Goal: Task Accomplishment & Management: Manage account settings

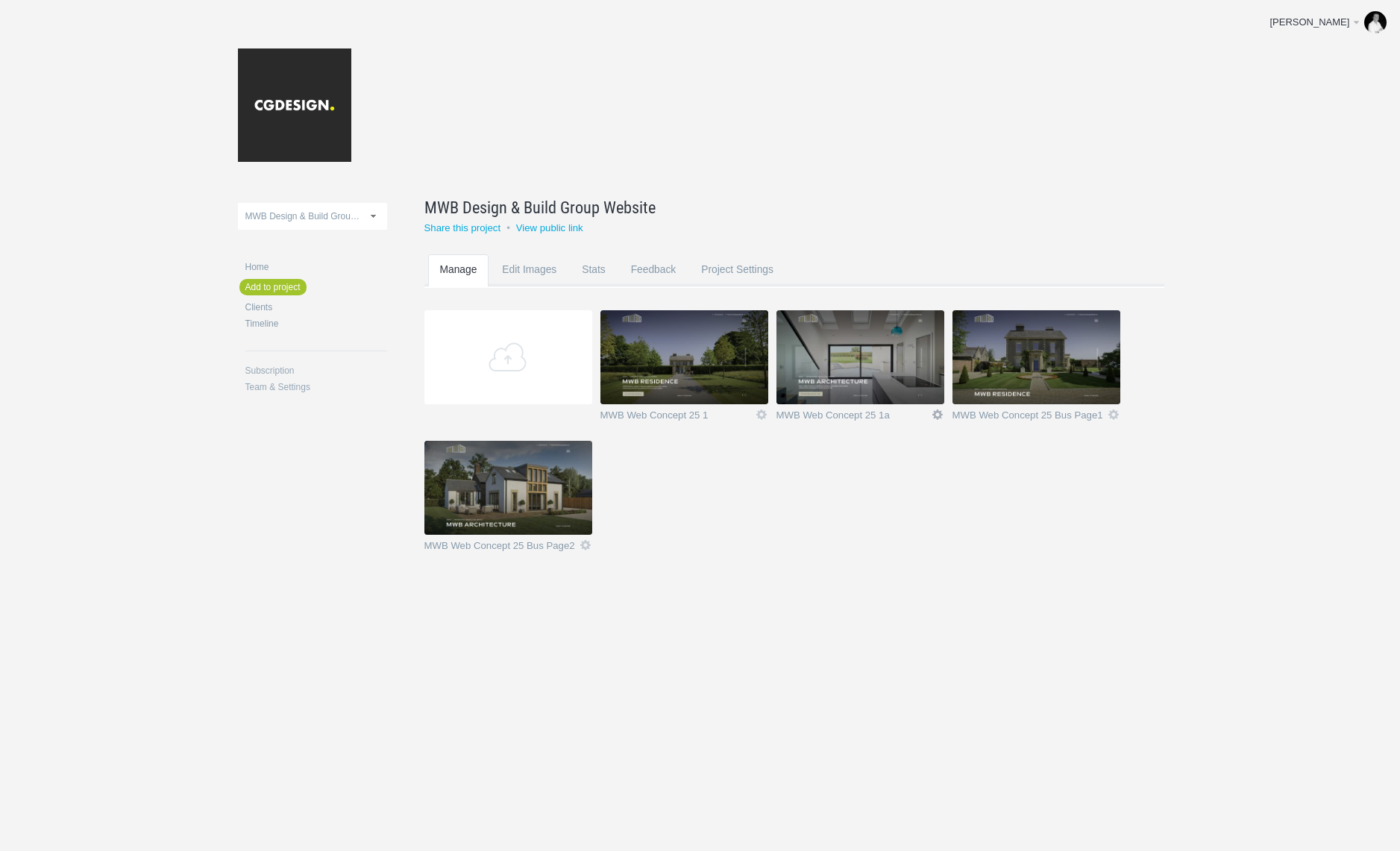
click at [940, 412] on link "Icon" at bounding box center [937, 414] width 13 height 13
click at [901, 390] on link "Delete" at bounding box center [908, 389] width 90 height 18
click at [901, 390] on link "Yeah I'm sure" at bounding box center [908, 389] width 90 height 18
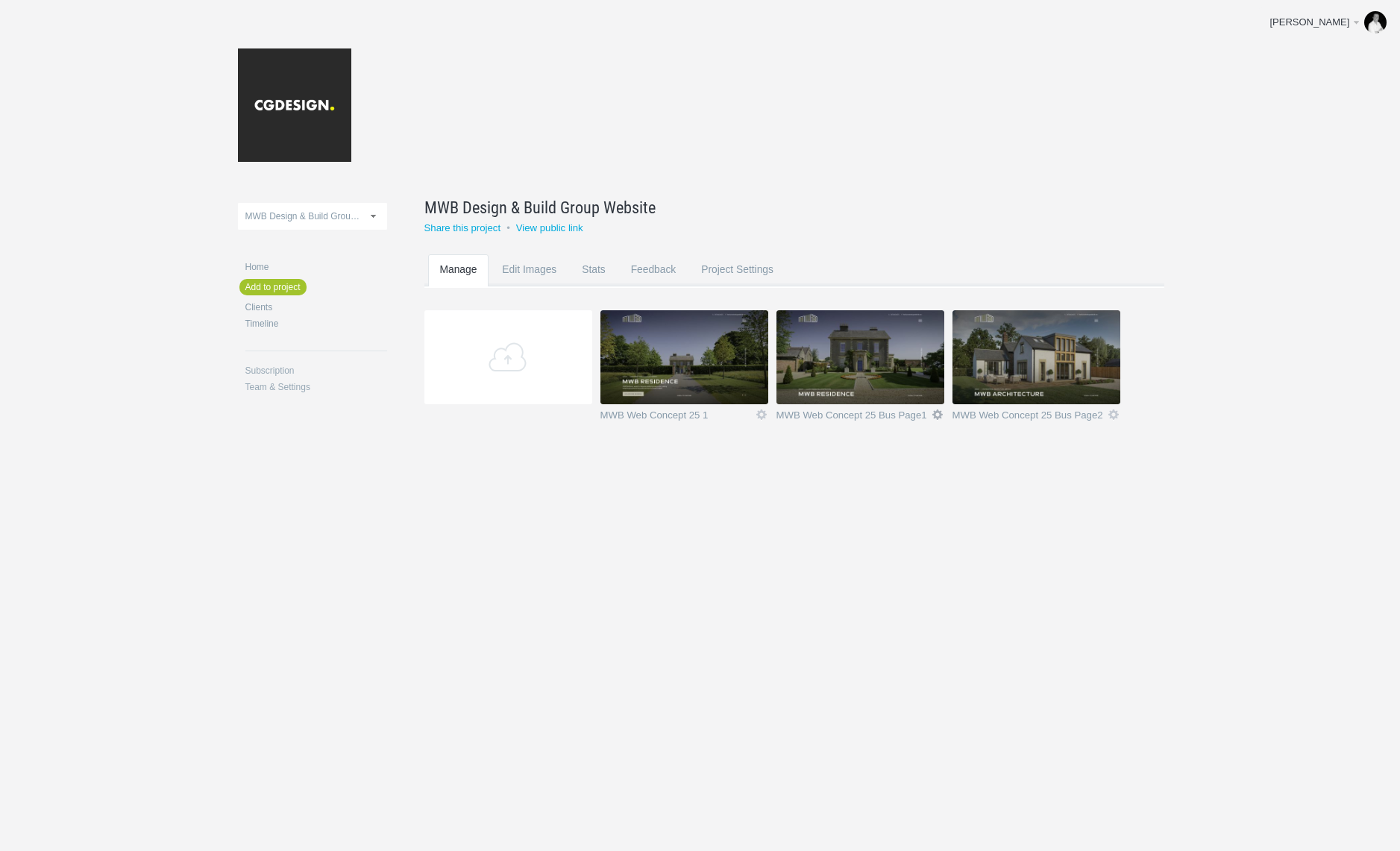
click at [939, 416] on link "Icon" at bounding box center [937, 414] width 13 height 13
click at [891, 392] on link "Delete" at bounding box center [908, 389] width 90 height 18
click at [908, 393] on link "Yeah I'm sure" at bounding box center [908, 389] width 90 height 18
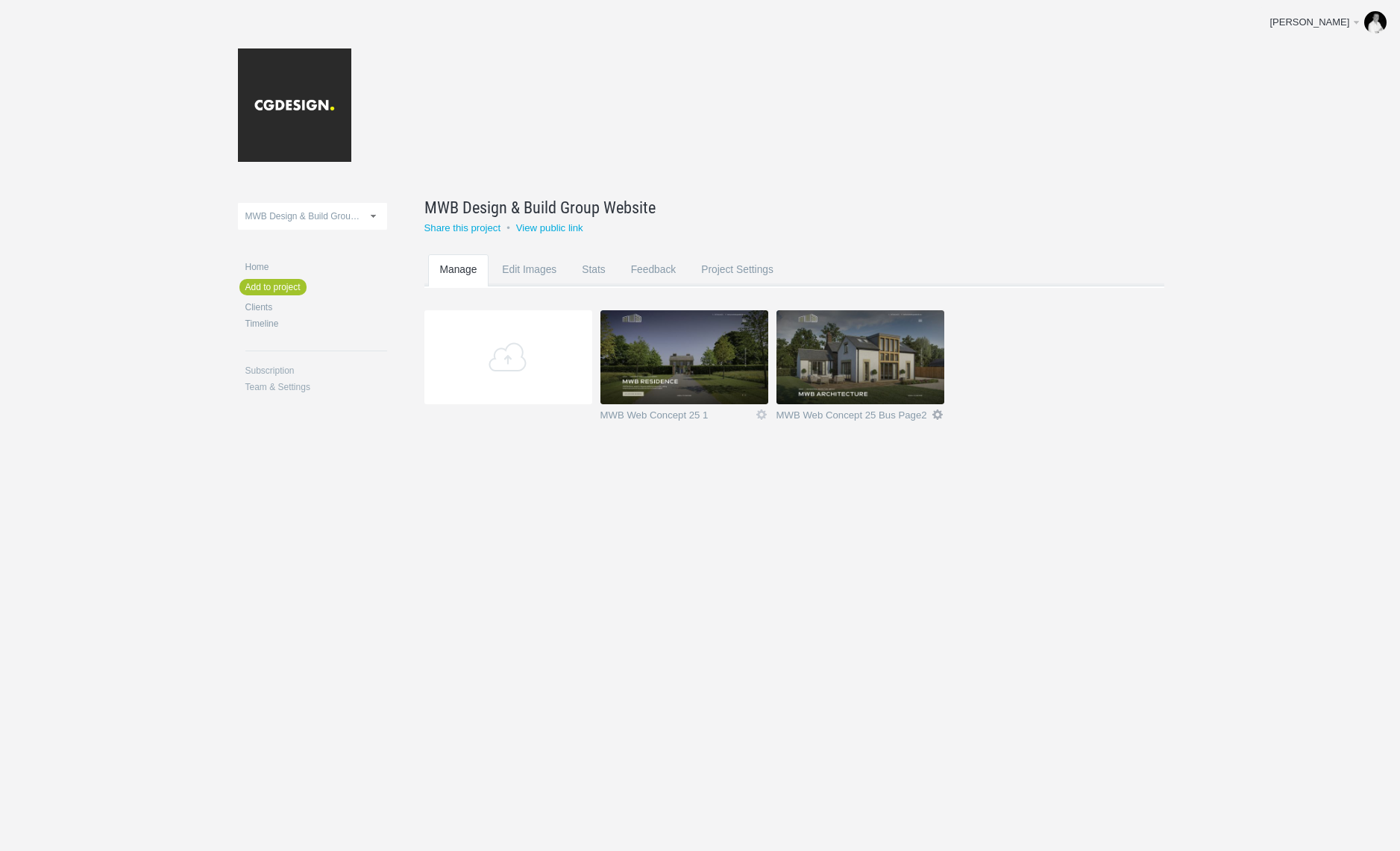
click at [937, 413] on link "Icon" at bounding box center [937, 414] width 13 height 13
click at [903, 390] on link "Delete" at bounding box center [908, 389] width 90 height 18
click at [903, 390] on link "Yeah I'm sure" at bounding box center [908, 389] width 90 height 18
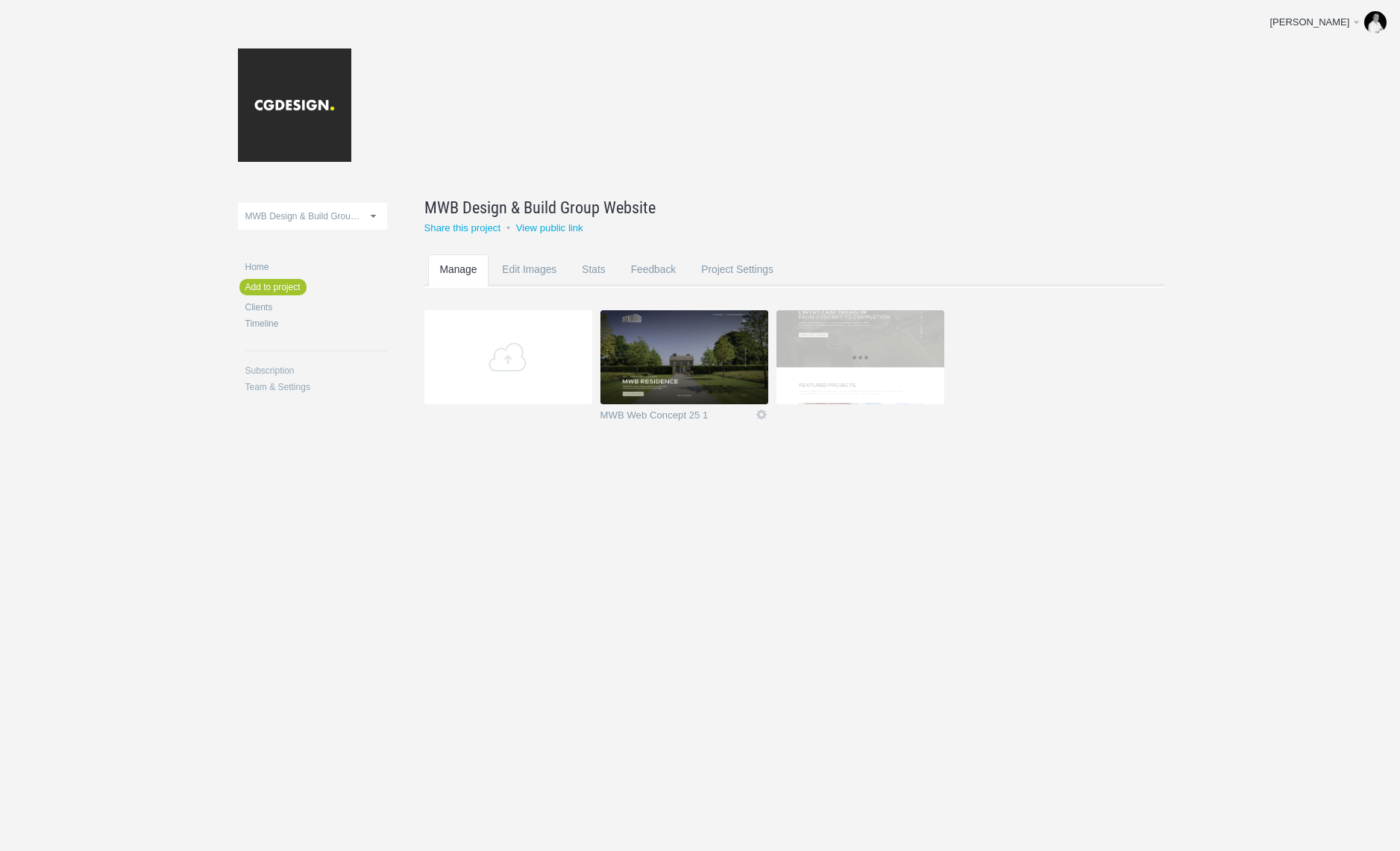
click at [997, 247] on div "MWB Design & Build Group Website Rename Share this project • View public link M…" at bounding box center [756, 321] width 739 height 238
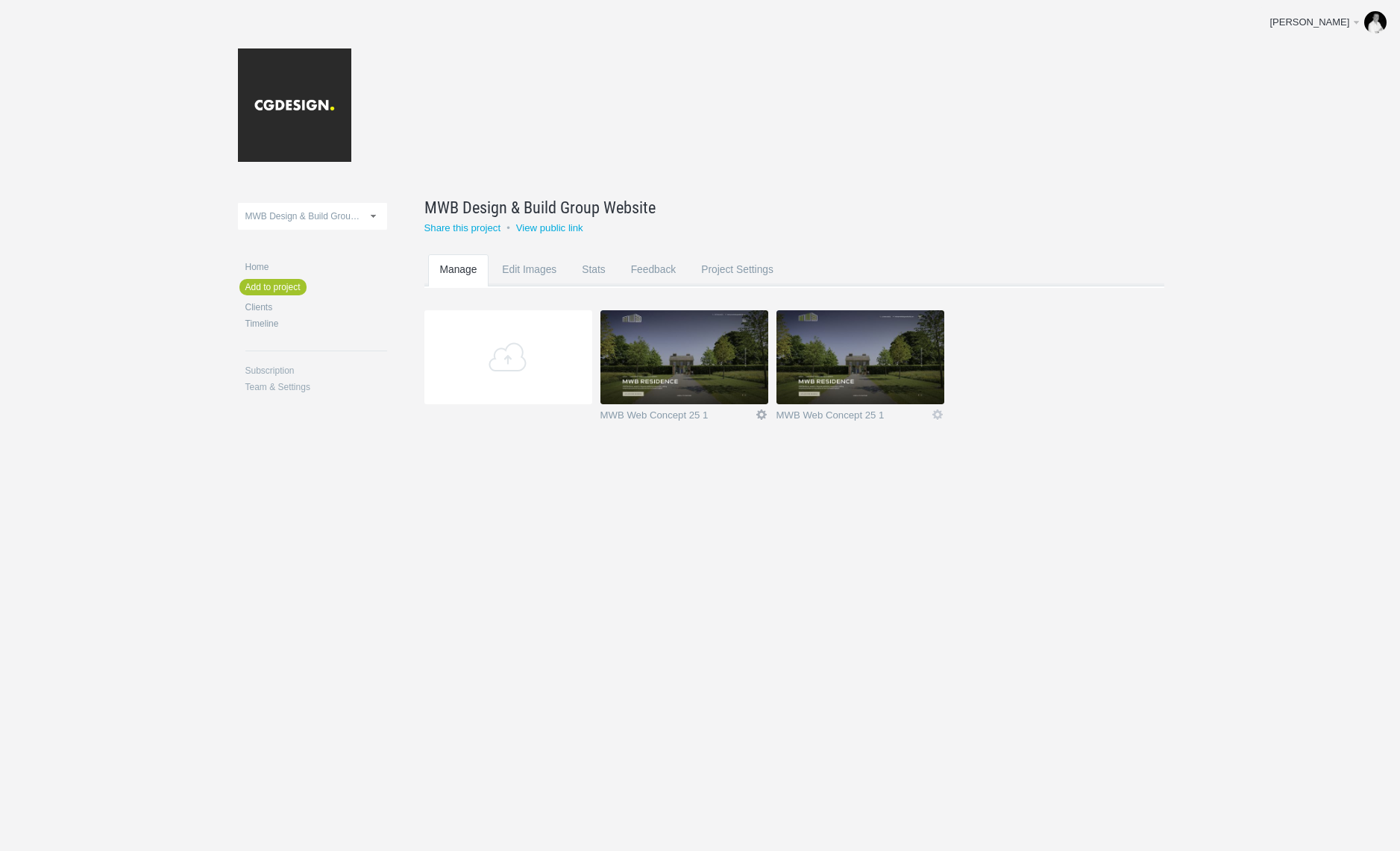
click at [758, 415] on link "Icon" at bounding box center [761, 414] width 13 height 13
click at [698, 386] on link "Delete" at bounding box center [732, 389] width 90 height 18
click at [704, 387] on link "Yeah I'm sure" at bounding box center [732, 389] width 90 height 18
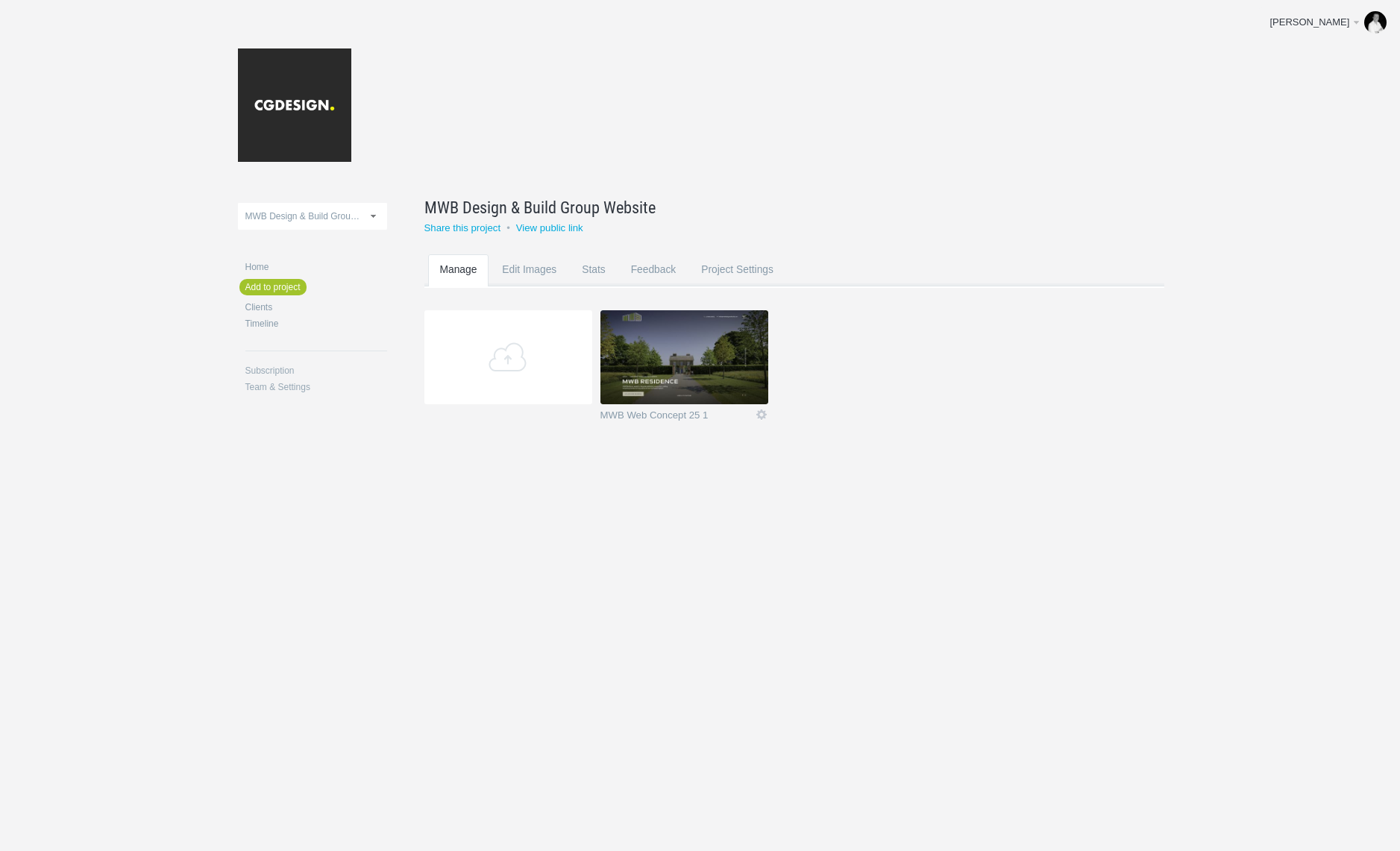
click at [704, 386] on img at bounding box center [683, 357] width 168 height 94
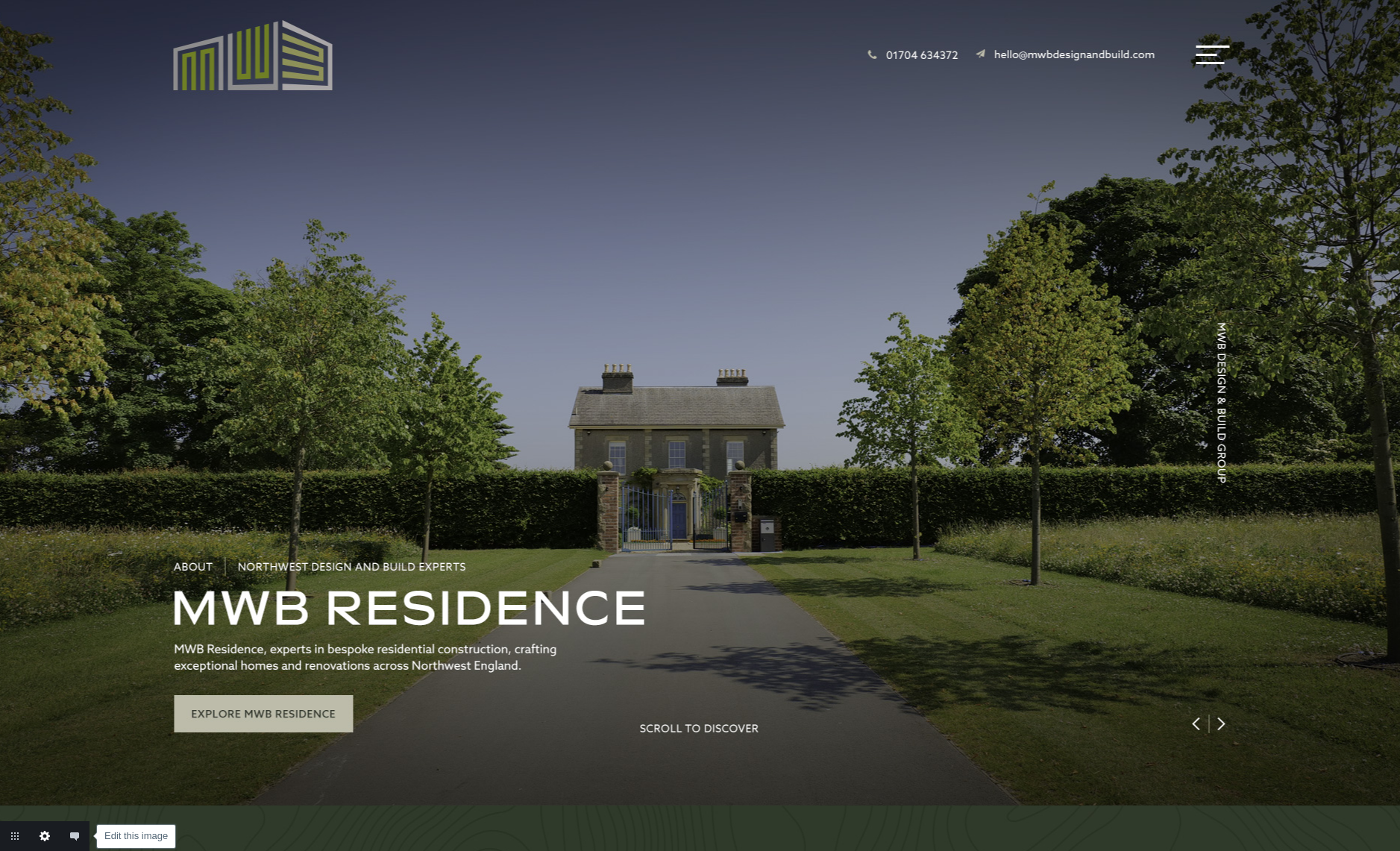
click at [45, 833] on link "Edit this image" at bounding box center [45, 836] width 30 height 30
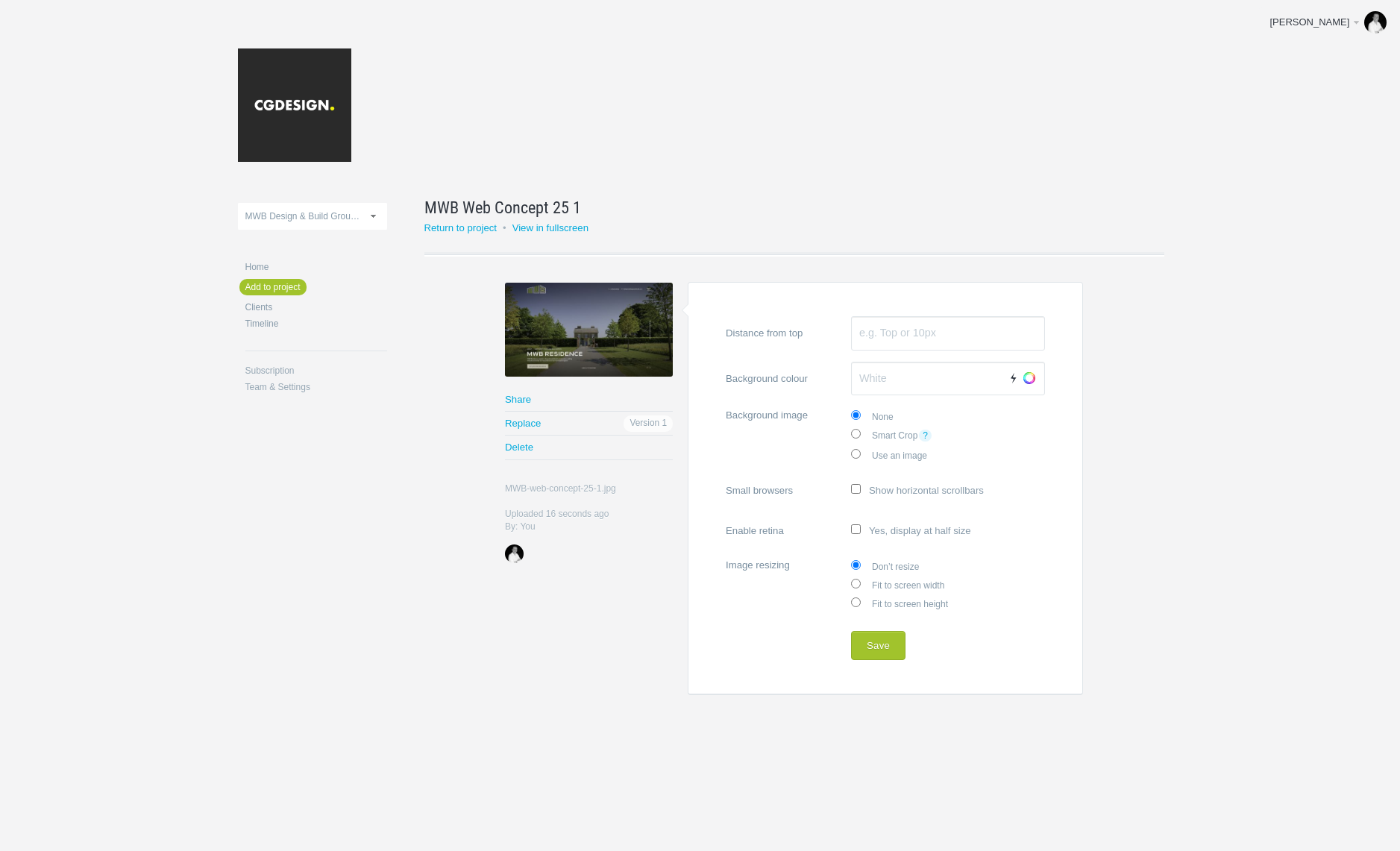
click at [923, 583] on label "Fit to screen width" at bounding box center [947, 583] width 194 height 18
click at [861, 583] on input "Fit to screen width" at bounding box center [855, 583] width 10 height 10
radio input "true"
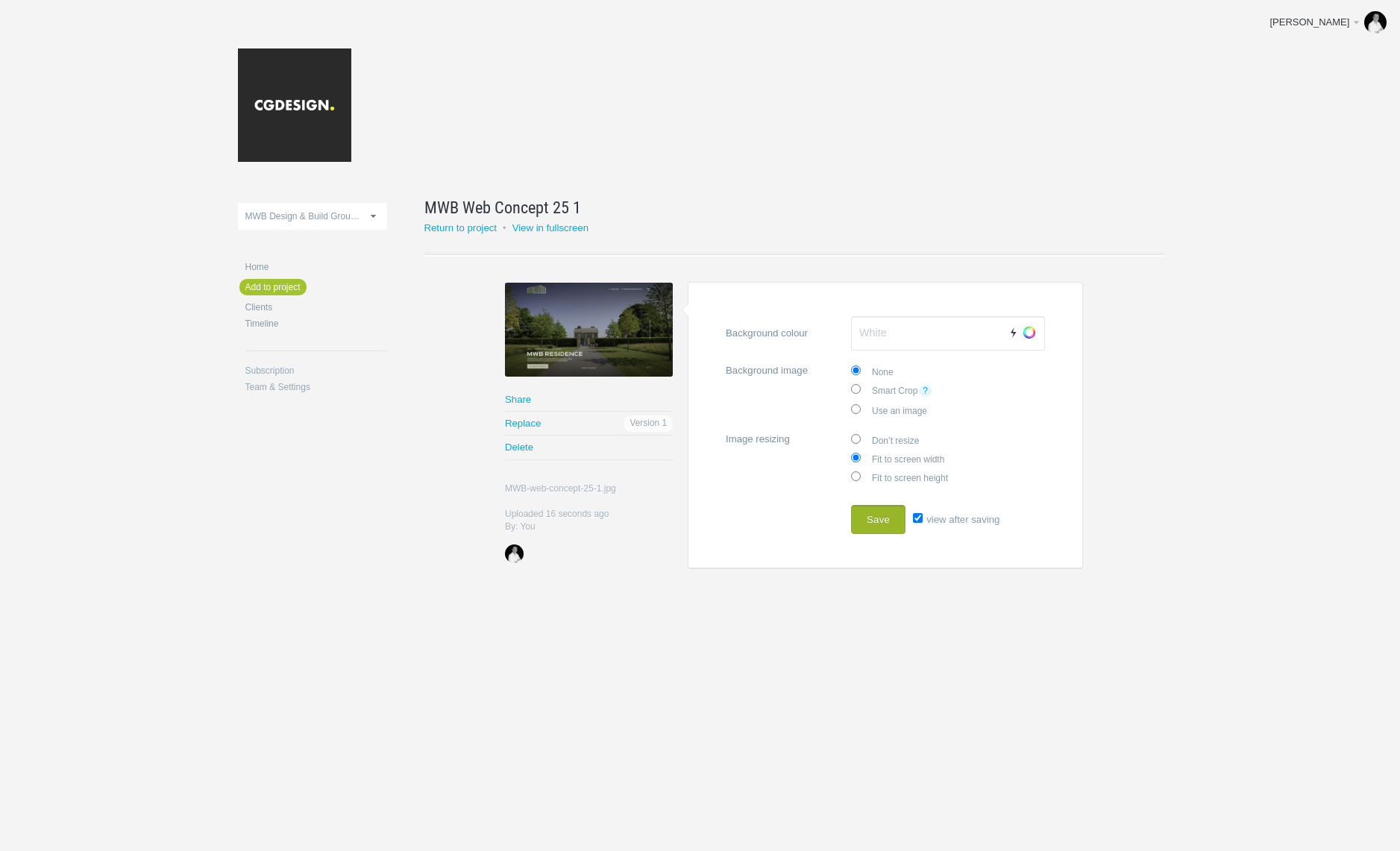
click at [868, 520] on button "Save" at bounding box center [878, 520] width 54 height 30
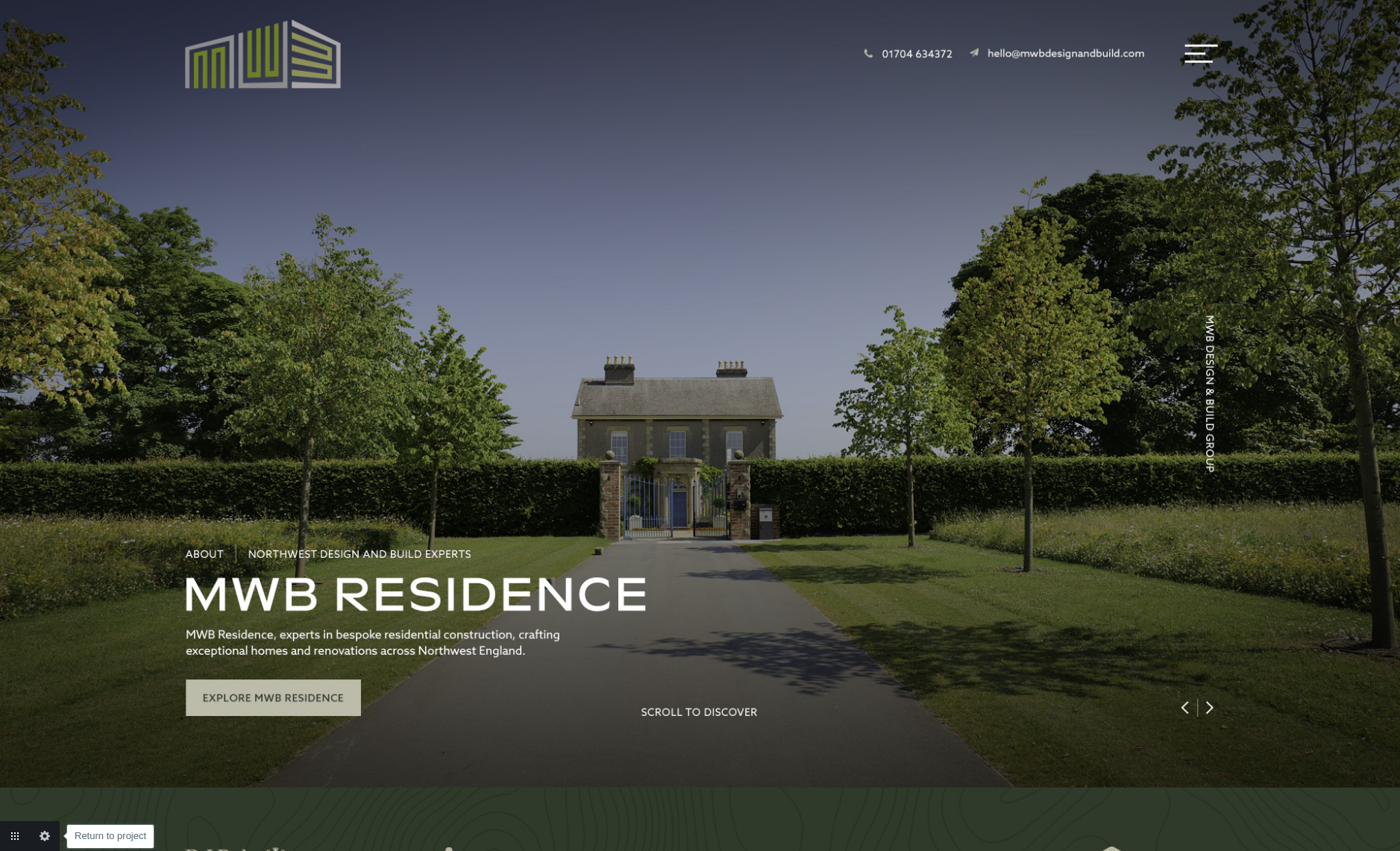
click at [12, 837] on link "Return to project" at bounding box center [15, 836] width 30 height 30
